Goal: Feedback & Contribution: Contribute content

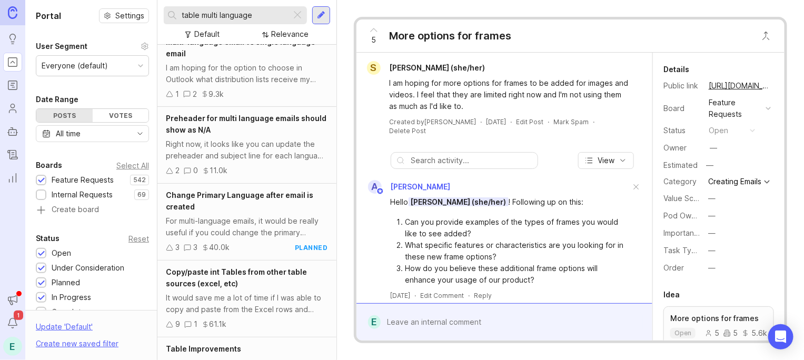
scroll to position [789, 0]
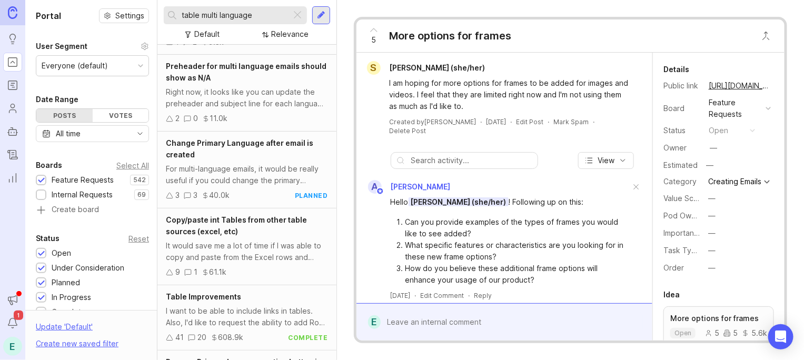
drag, startPoint x: 269, startPoint y: 15, endPoint x: 155, endPoint y: -22, distance: 119.4
click at [155, 0] on html "Ideas Portal Roadmaps Users Autopilot Changelog Reporting Announcements Notific…" at bounding box center [402, 180] width 804 height 360
drag, startPoint x: 155, startPoint y: -22, endPoint x: 353, endPoint y: 14, distance: 201.2
click at [353, 14] on div "5 More options for frames S [PERSON_NAME] (she/her) I am hoping for more option…" at bounding box center [570, 180] width 467 height 360
click at [250, 9] on input "table multi language" at bounding box center [234, 15] width 105 height 12
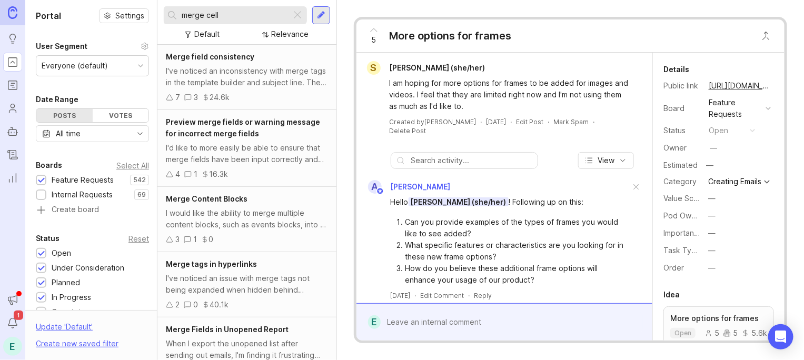
scroll to position [35, 0]
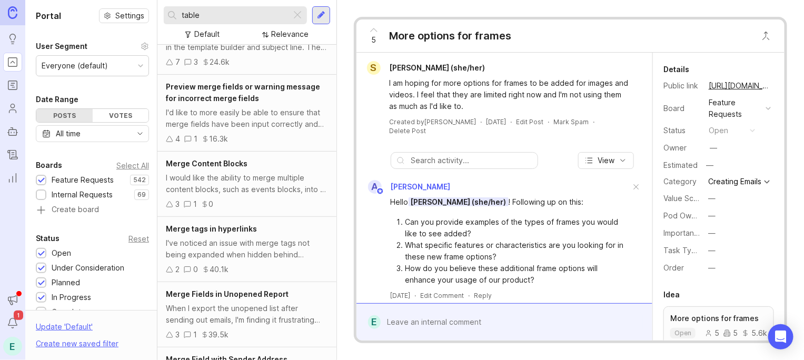
type input "table"
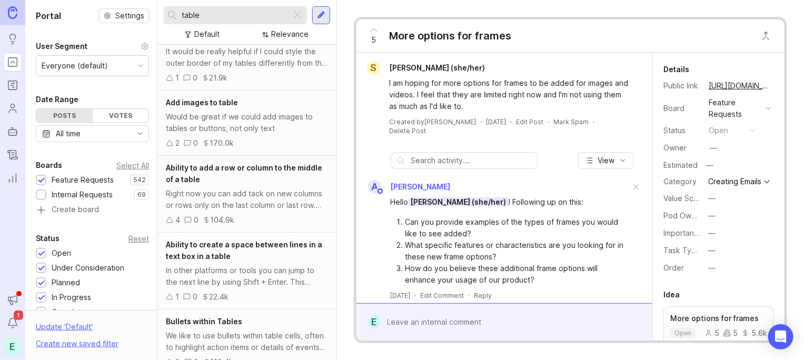
scroll to position [246, 0]
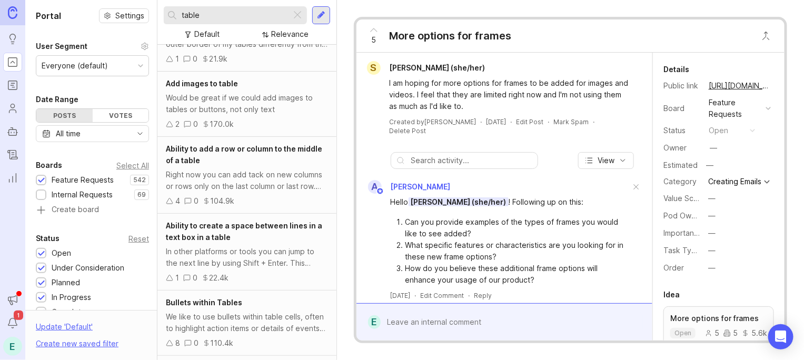
click at [260, 173] on div "Right now you can add tack on new columns or rows only on the last column or la…" at bounding box center [247, 180] width 162 height 23
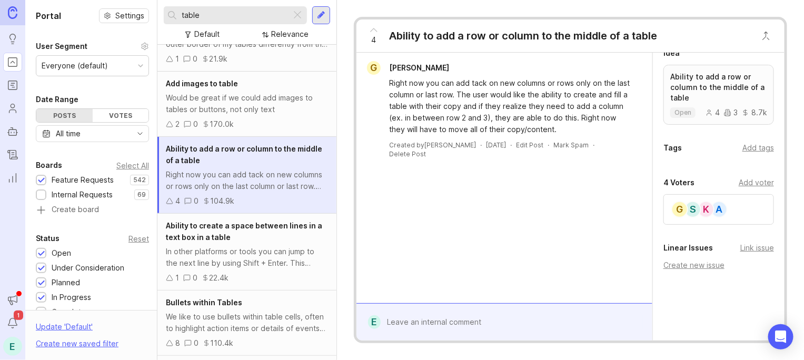
scroll to position [272, 0]
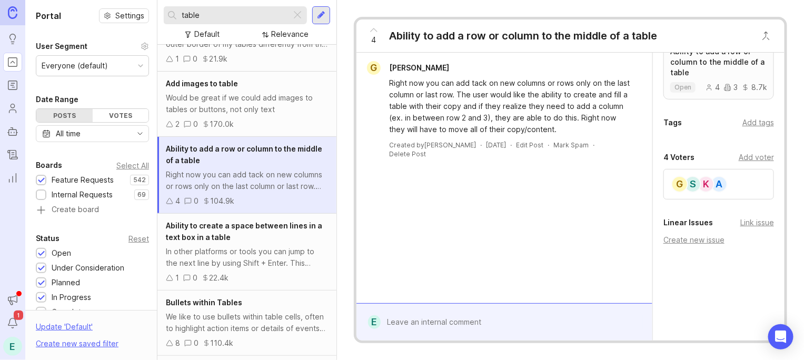
click at [756, 158] on div "Add voter" at bounding box center [756, 158] width 35 height 12
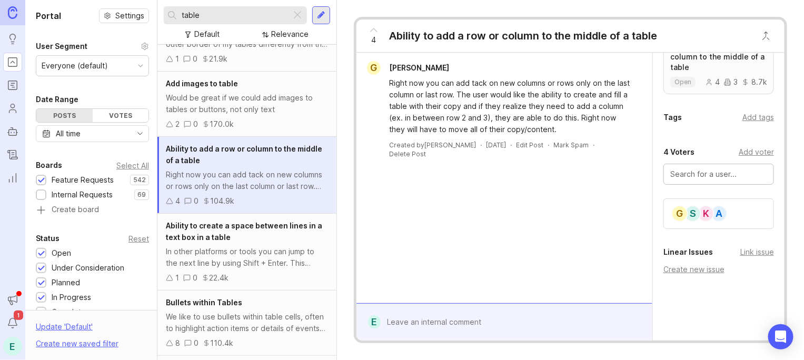
click at [699, 180] on input "text" at bounding box center [718, 175] width 97 height 12
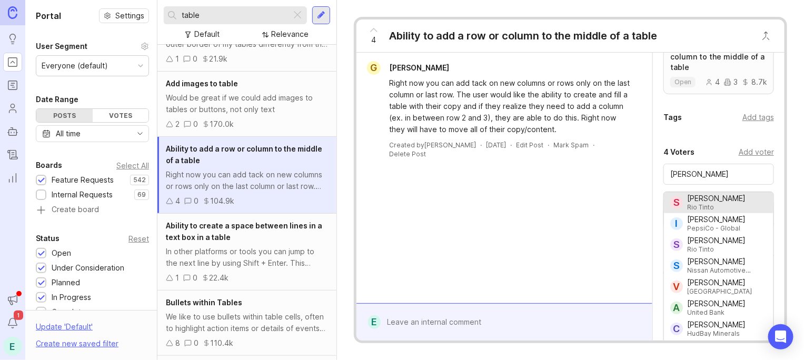
type input "[PERSON_NAME]"
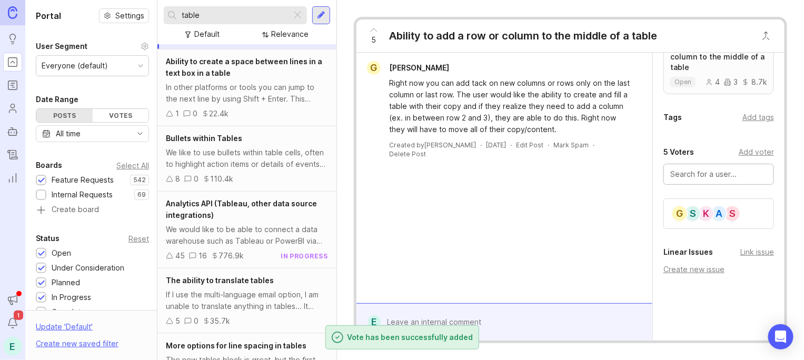
scroll to position [419, 0]
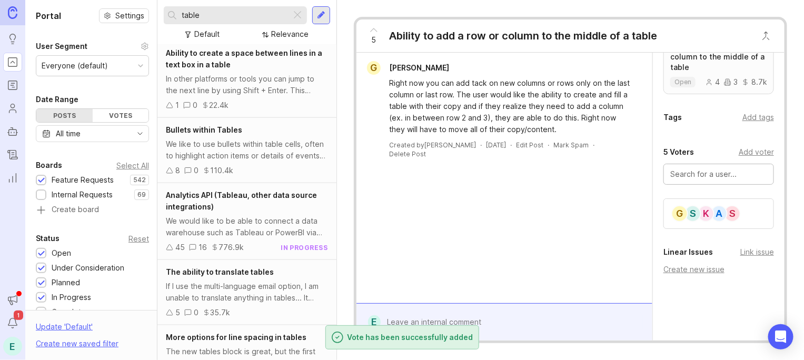
click at [262, 274] on span "The ability to translate tables" at bounding box center [220, 272] width 108 height 9
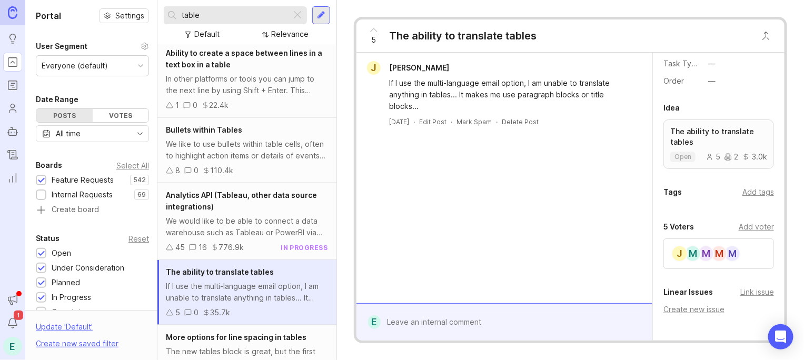
scroll to position [187, 0]
click at [741, 232] on div "Add voter" at bounding box center [756, 227] width 35 height 12
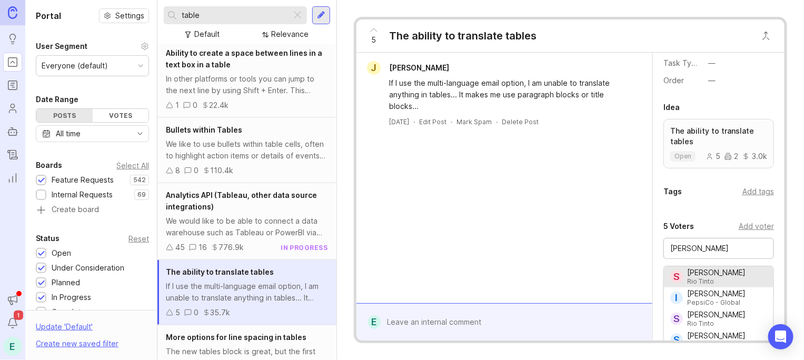
type input "[PERSON_NAME]"
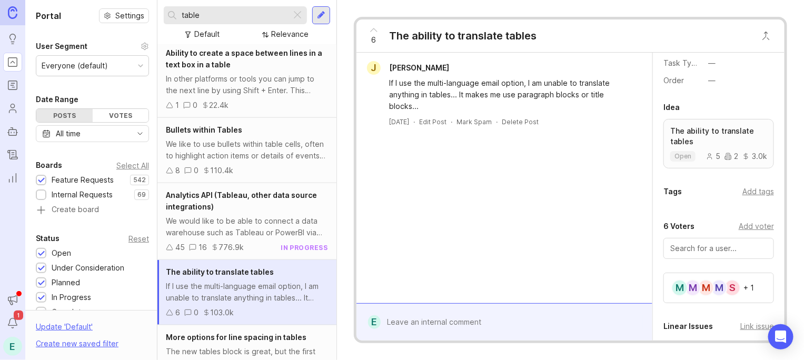
click at [431, 323] on div at bounding box center [512, 322] width 262 height 20
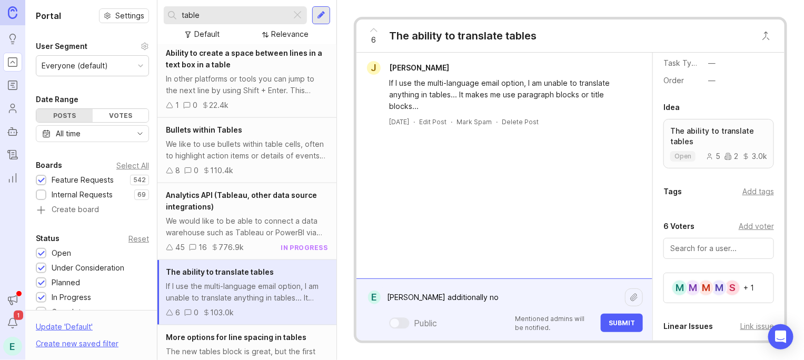
click at [408, 293] on textarea "[PERSON_NAME] additionally no" at bounding box center [503, 298] width 244 height 20
click at [516, 301] on textarea "[PERSON_NAME] from Rio Tinto additionally no" at bounding box center [503, 298] width 244 height 20
paste textarea "When using tables in a multi-language template, it seems you can’t update the c…"
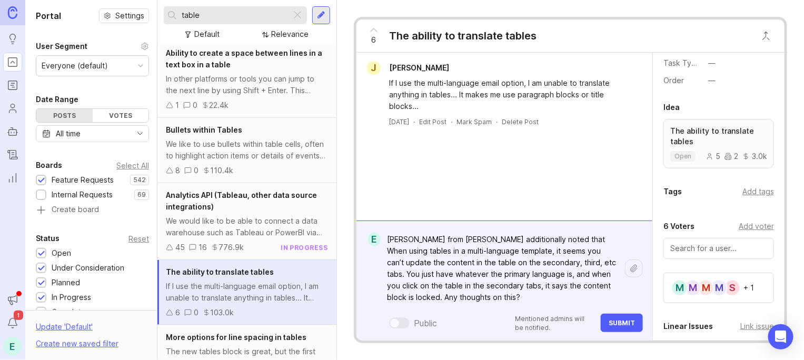
click at [538, 242] on textarea "[PERSON_NAME] from [PERSON_NAME] additionally noted that When using tables in a…" at bounding box center [503, 269] width 244 height 78
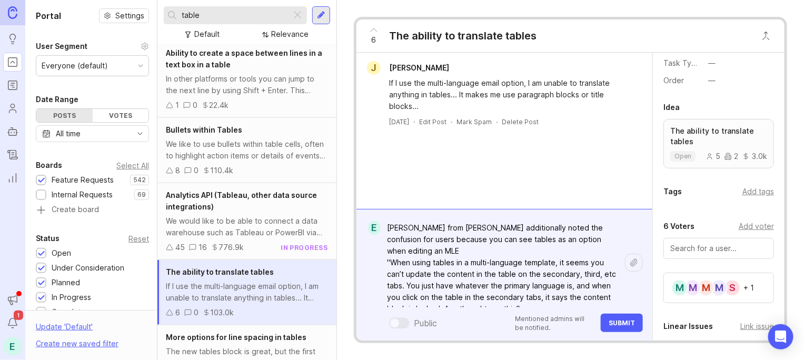
click at [527, 297] on textarea "[PERSON_NAME] from [PERSON_NAME] additionally noted the confusion for users bec…" at bounding box center [503, 263] width 244 height 90
drag, startPoint x: 426, startPoint y: 227, endPoint x: 373, endPoint y: 225, distance: 52.7
click at [373, 225] on form "E [PERSON_NAME] from [PERSON_NAME] additionally noted the confusion for users b…" at bounding box center [505, 275] width 296 height 132
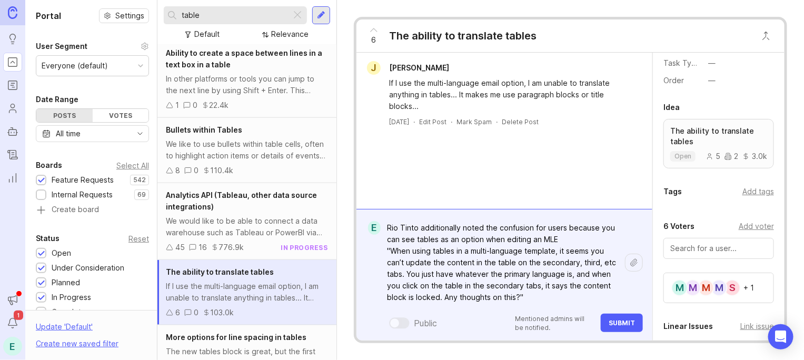
click at [523, 290] on textarea "Rio Tinto additionally noted the confusion for users because you can see tables…" at bounding box center [503, 263] width 244 height 90
type textarea "Rio Tinto additionally noted the confusion for users because you can see tables…"
click at [620, 322] on span "Submit" at bounding box center [622, 323] width 26 height 8
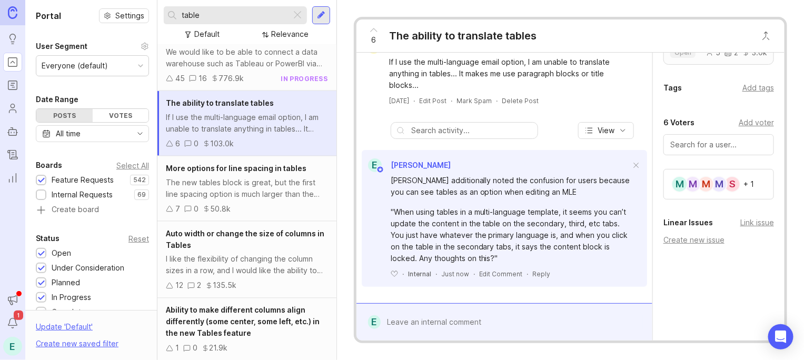
scroll to position [640, 0]
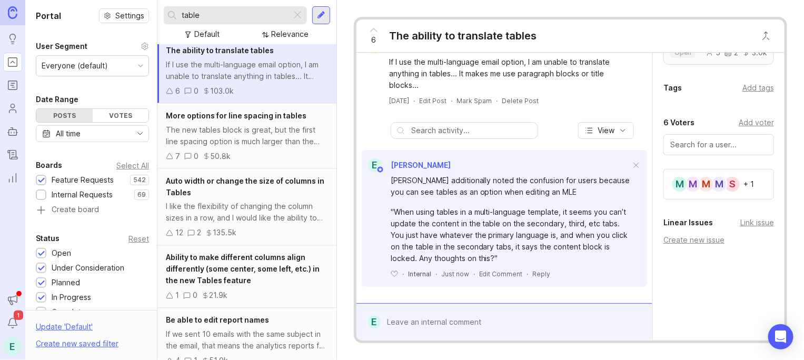
click at [245, 192] on div "Auto width or change the size of columns in Tables" at bounding box center [247, 186] width 162 height 23
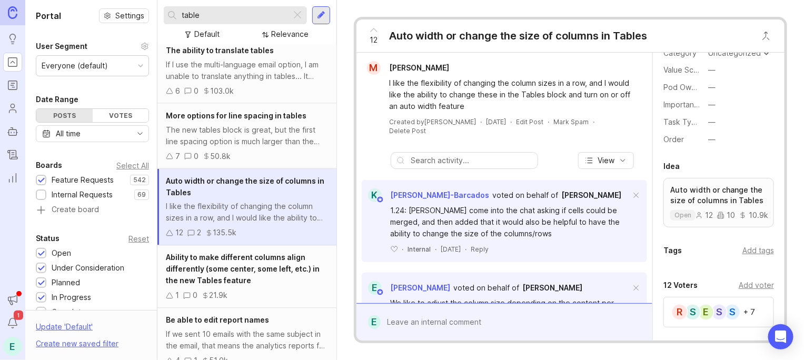
scroll to position [134, 0]
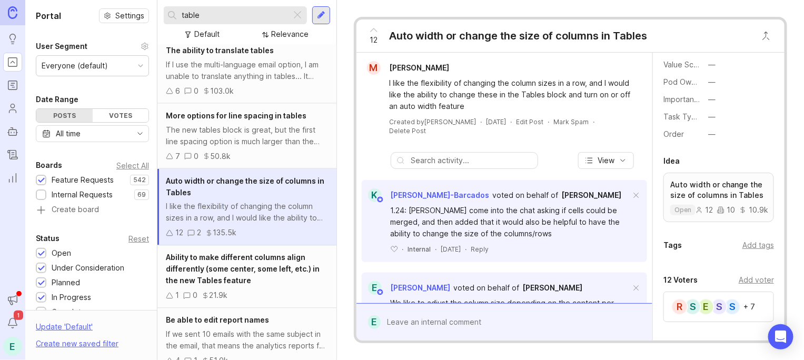
click at [750, 286] on div "Add voter" at bounding box center [756, 280] width 35 height 12
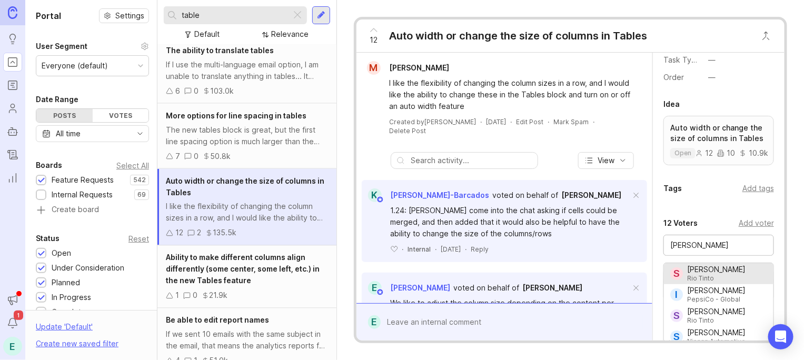
scroll to position [205, 0]
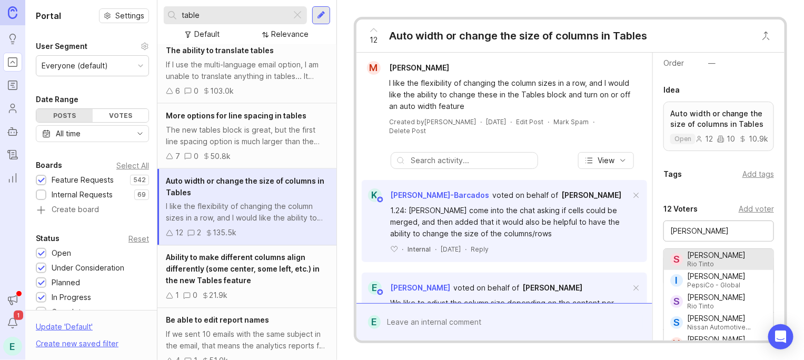
type input "[PERSON_NAME]"
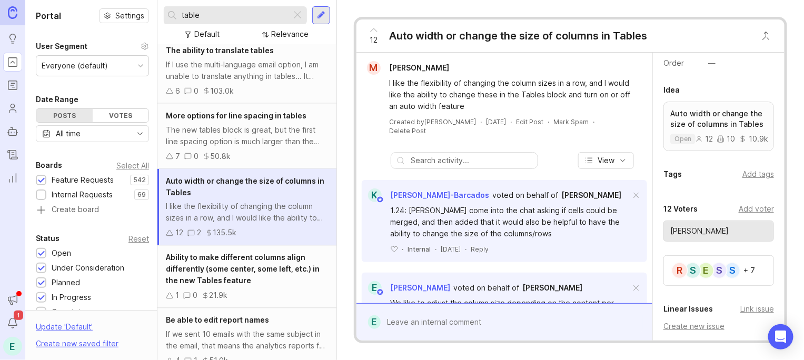
click at [277, 271] on span "Ability to make different columns align differently (some center, some left, et…" at bounding box center [243, 269] width 154 height 32
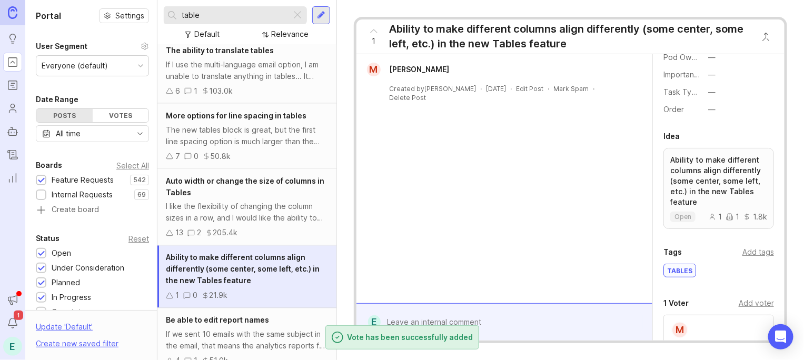
scroll to position [161, 0]
click at [749, 307] on div "Add voter" at bounding box center [756, 303] width 35 height 12
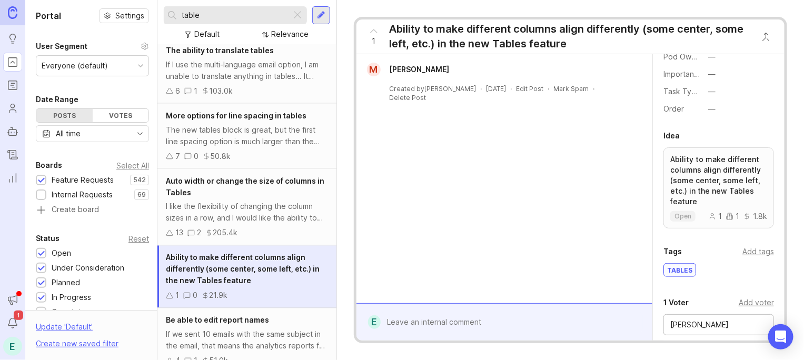
scroll to position [256, 0]
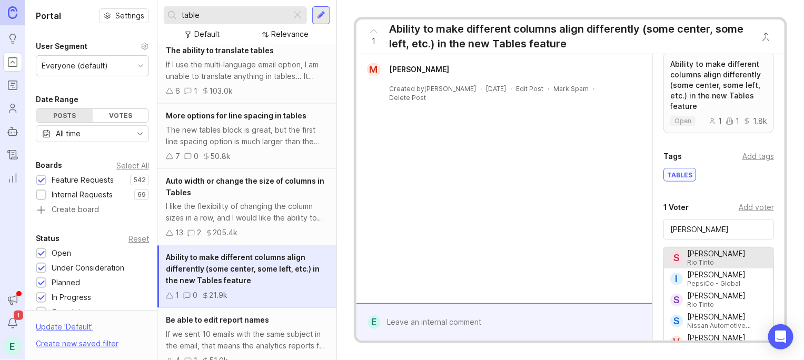
type input "[PERSON_NAME]"
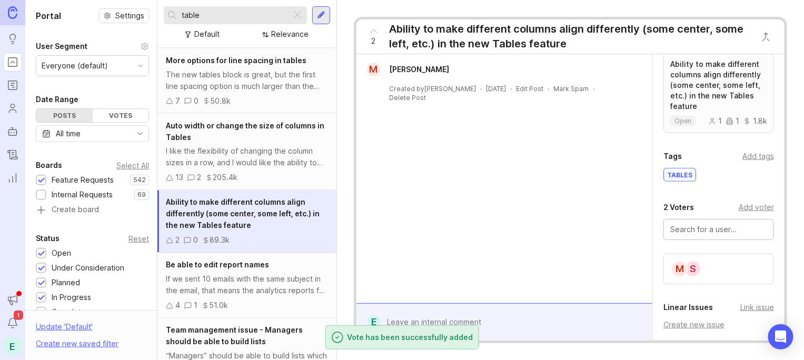
scroll to position [695, 0]
click at [254, 159] on div "I like the flexibility of changing the column sizes in a row, and I would like …" at bounding box center [247, 158] width 162 height 23
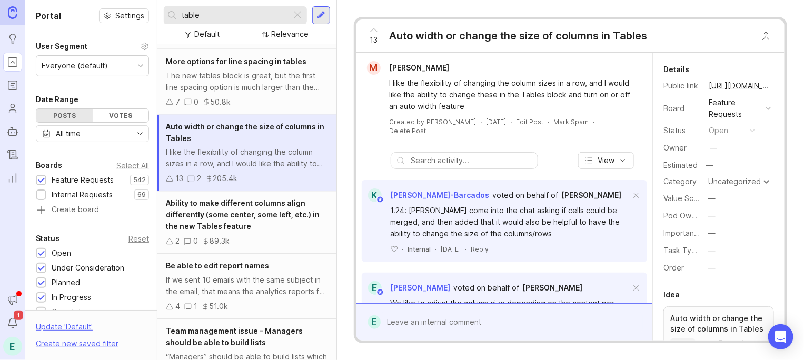
click at [419, 324] on div at bounding box center [512, 322] width 262 height 20
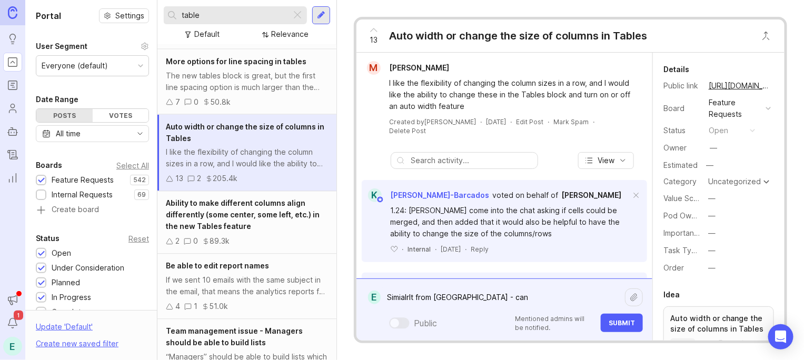
click at [403, 299] on textarea "Simialrlt from [GEOGRAPHIC_DATA] - can" at bounding box center [503, 298] width 244 height 20
click at [516, 305] on textarea "Similarly from [GEOGRAPHIC_DATA] - can" at bounding box center [503, 298] width 244 height 20
click at [482, 299] on textarea "Similarly from [GEOGRAPHIC_DATA] - can we merge cells in the table?" at bounding box center [503, 298] width 244 height 20
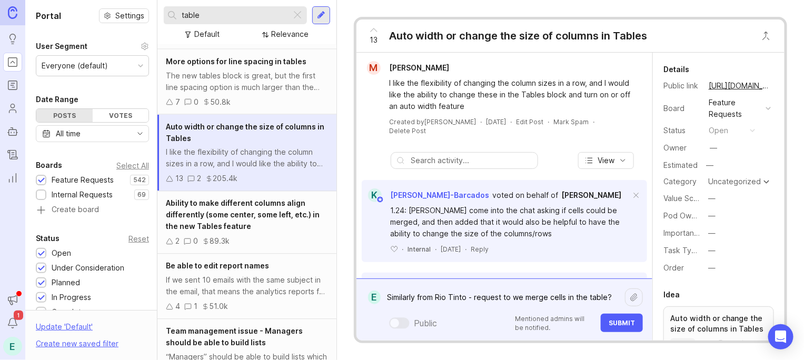
click at [510, 299] on textarea "Similarly from Rio Tinto - request to we merge cells in the table?" at bounding box center [503, 298] width 244 height 20
click at [521, 300] on textarea "Similarly from Rio Tinto - request to we merge cells in the table?" at bounding box center [503, 298] width 244 height 20
click at [603, 299] on textarea "Similarly from Rio Tinto - request to merge cells in the table?" at bounding box center [503, 298] width 244 height 20
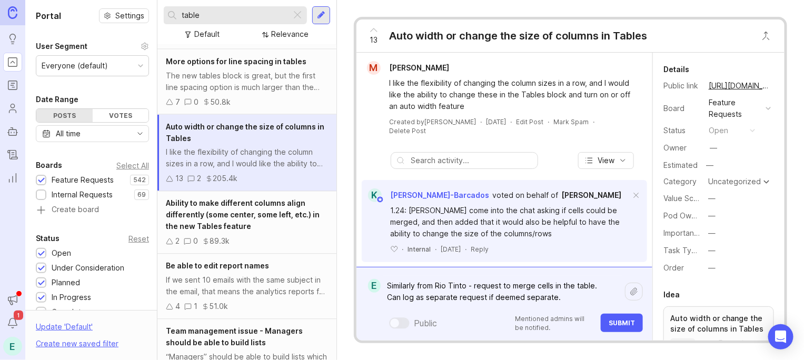
click at [525, 299] on textarea "Similarly from Rio Tinto - request to merge cells in the table. Can log as sepa…" at bounding box center [503, 292] width 244 height 32
click at [565, 298] on textarea "Similarly from Rio Tinto - request to merge cells in the table. Can log as sepa…" at bounding box center [503, 292] width 244 height 32
type textarea "Similarly from Rio Tinto - request to merge cells in the table. Can log as sepa…"
click at [621, 321] on span "Submit" at bounding box center [622, 323] width 26 height 8
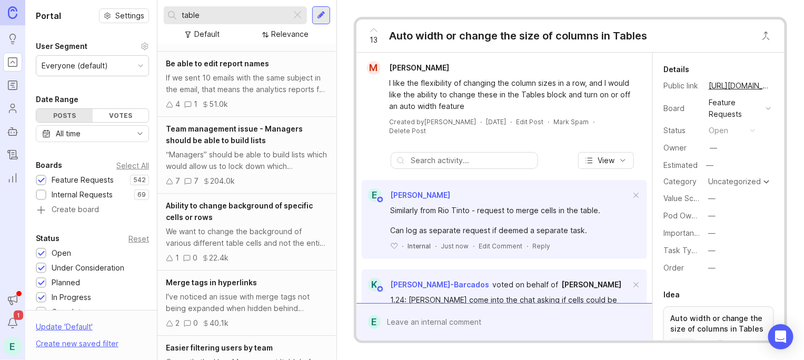
scroll to position [936, 0]
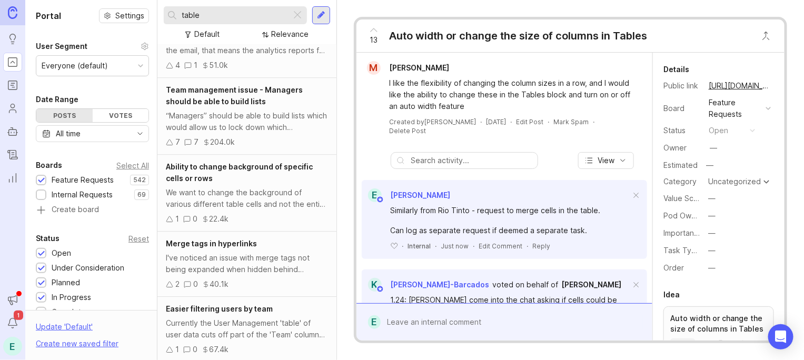
click at [259, 196] on div "We want to change the background of various different table cells and not the e…" at bounding box center [247, 198] width 162 height 23
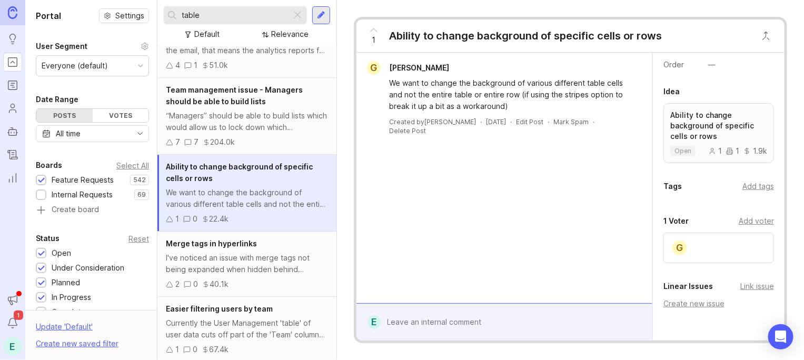
scroll to position [220, 0]
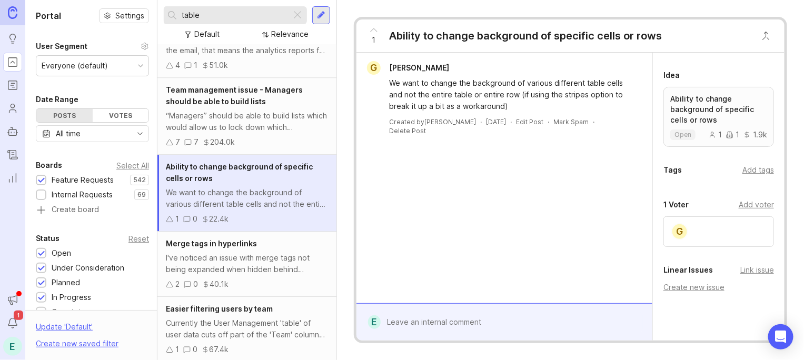
click at [743, 211] on div "Add voter" at bounding box center [756, 205] width 35 height 12
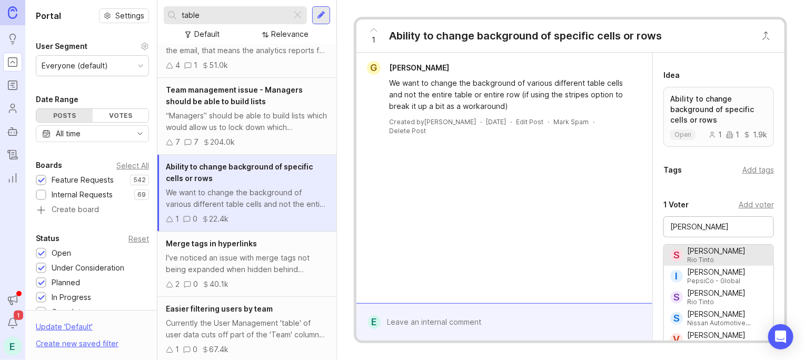
type input "[PERSON_NAME]"
